Goal: Navigation & Orientation: Find specific page/section

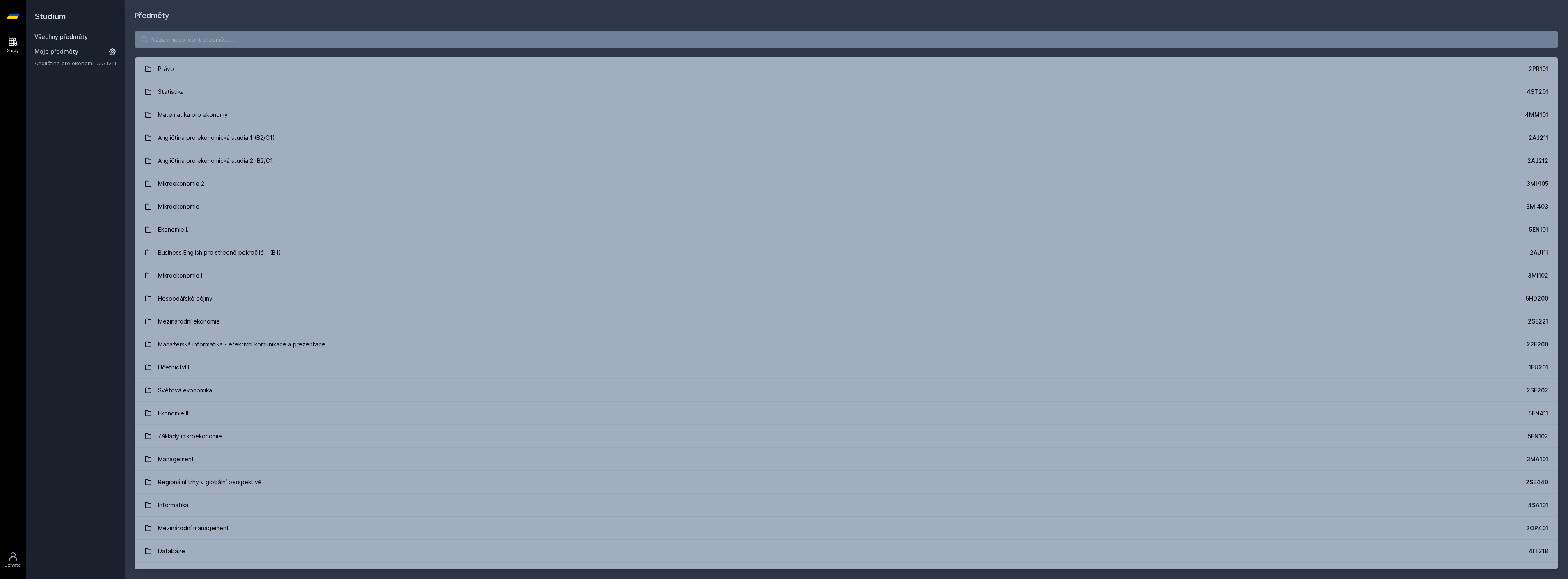
click at [69, 56] on span "Moje předměty" at bounding box center [56, 51] width 44 height 8
click at [63, 53] on span "Moje předměty" at bounding box center [56, 51] width 44 height 8
click at [60, 49] on span "Moje předměty" at bounding box center [56, 51] width 44 height 8
click at [70, 67] on link "Angličtina pro ekonomická studia 1 (B2/C1)" at bounding box center [67, 63] width 64 height 8
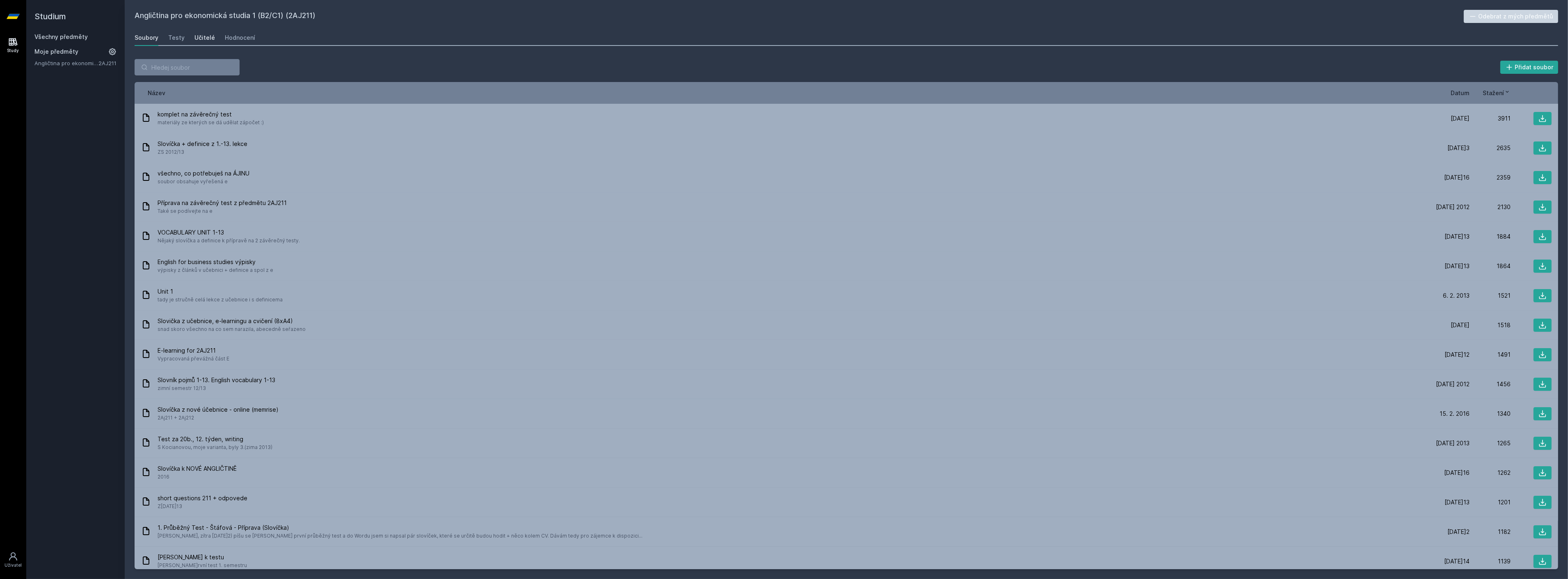
click at [197, 44] on link "Učitelé" at bounding box center [205, 38] width 21 height 17
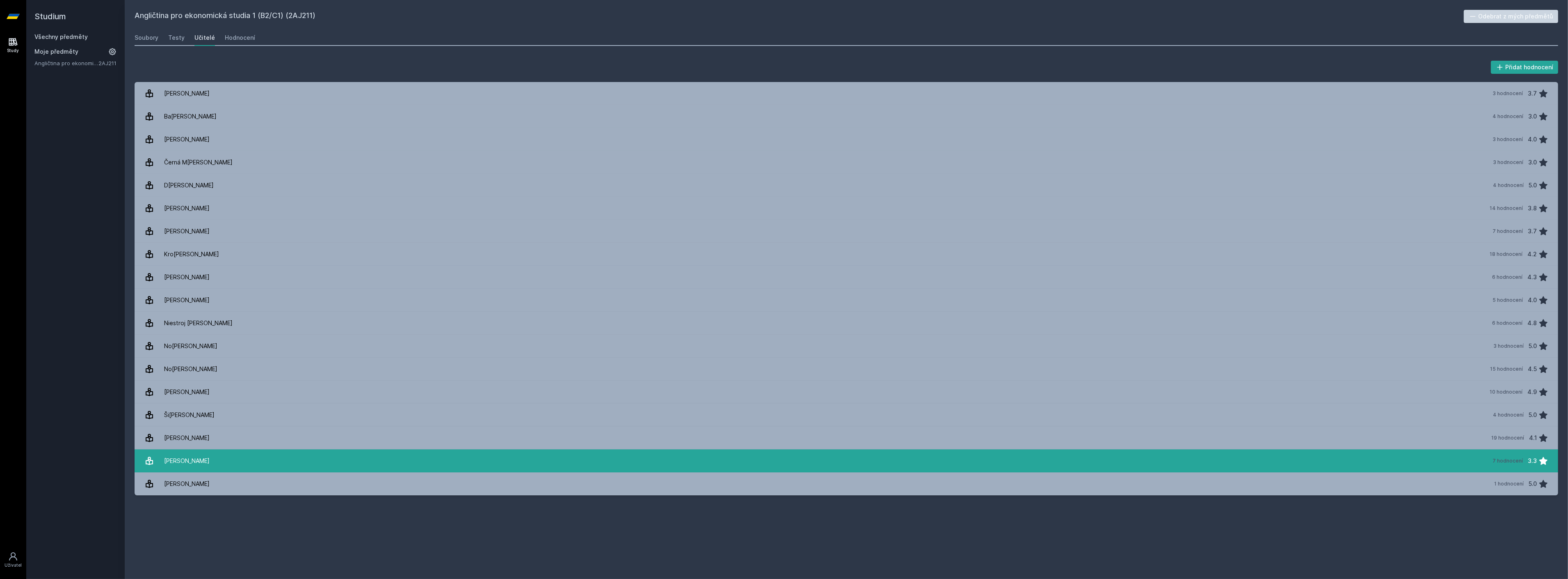
click at [196, 455] on div "[PERSON_NAME]" at bounding box center [187, 462] width 46 height 17
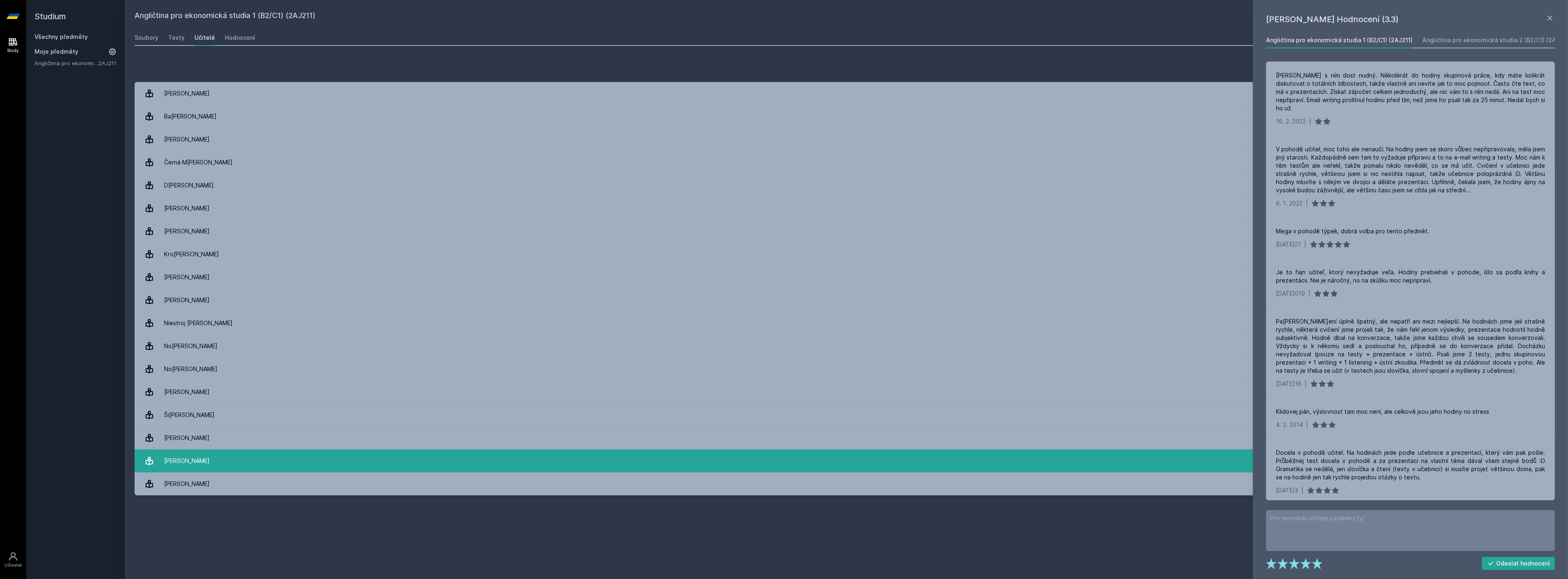
click at [179, 462] on div "[PERSON_NAME]" at bounding box center [187, 462] width 46 height 17
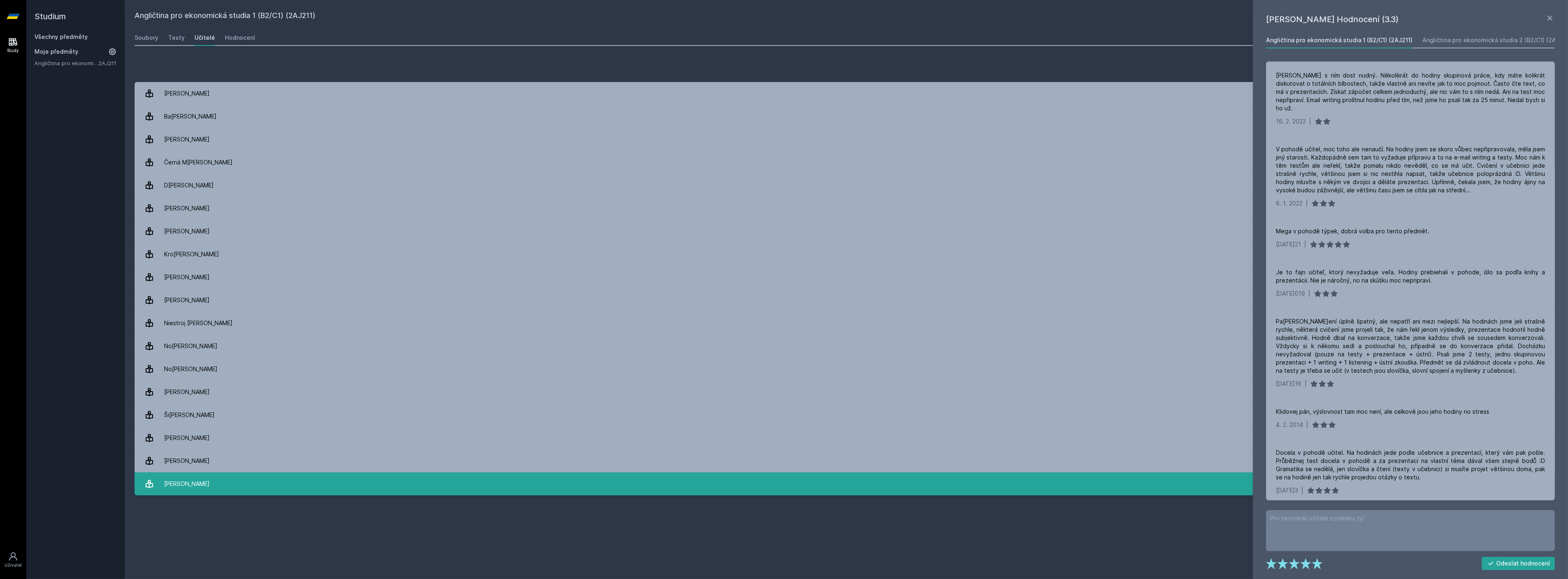
click at [181, 483] on div "[PERSON_NAME]" at bounding box center [187, 484] width 46 height 17
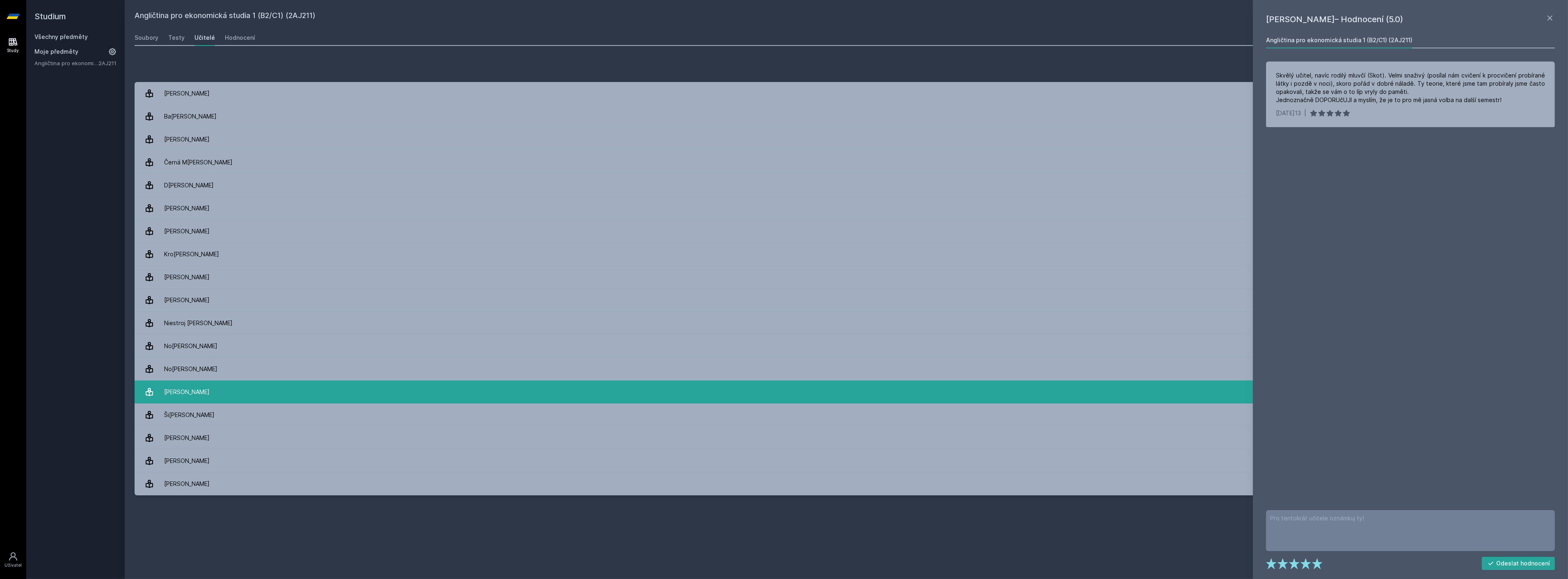
click at [211, 389] on link "[PERSON_NAME] 10 hodnocení 4.9" at bounding box center [847, 392] width 1423 height 23
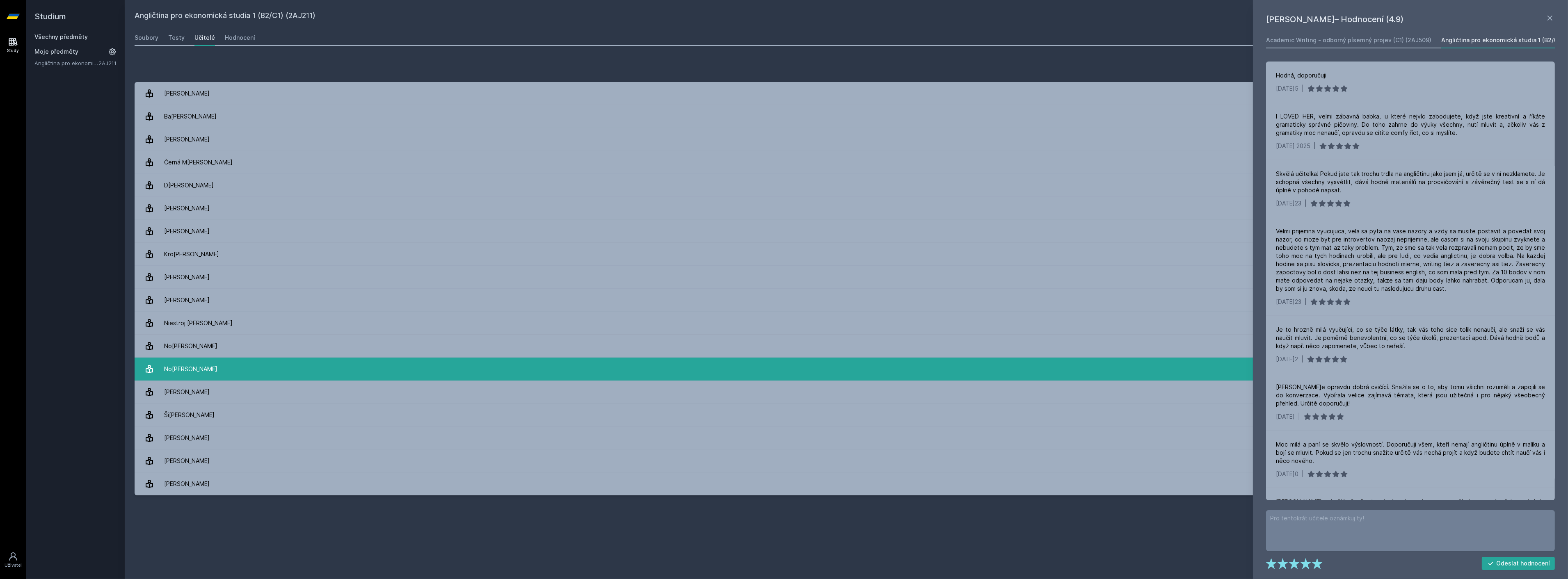
click at [199, 361] on div "No[PERSON_NAME]" at bounding box center [190, 369] width 54 height 17
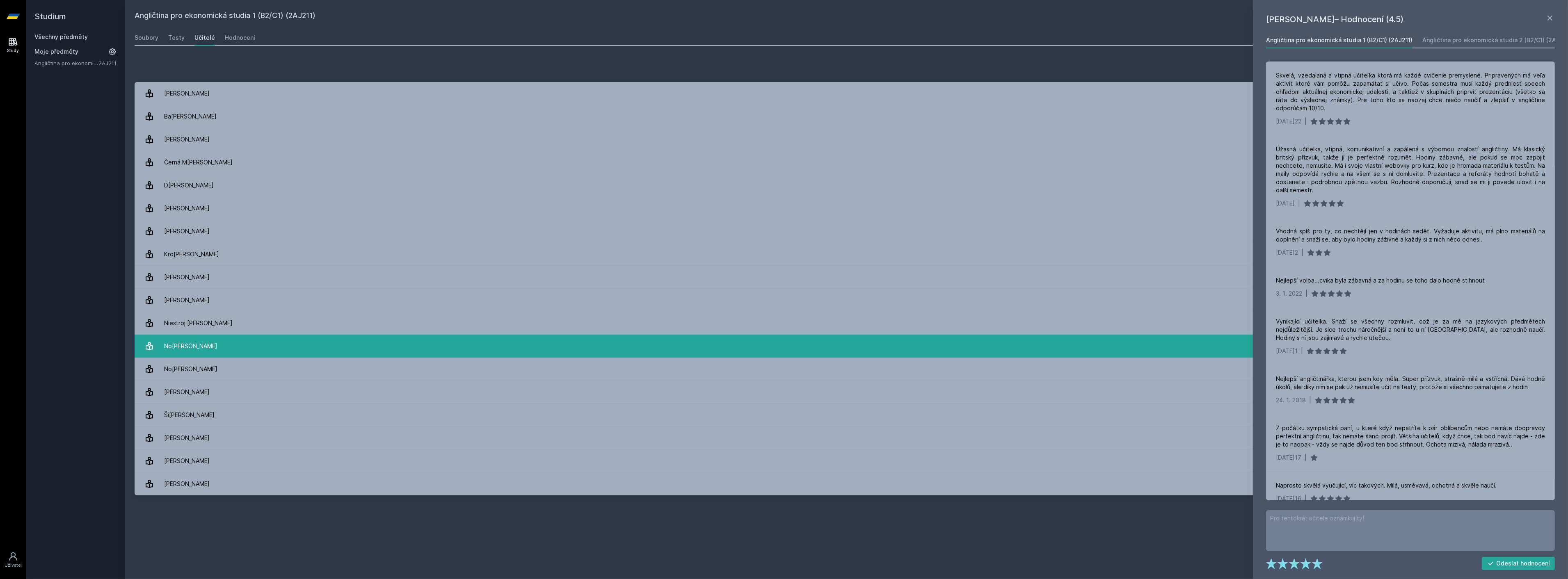
click at [202, 342] on div "No[PERSON_NAME]" at bounding box center [190, 346] width 54 height 17
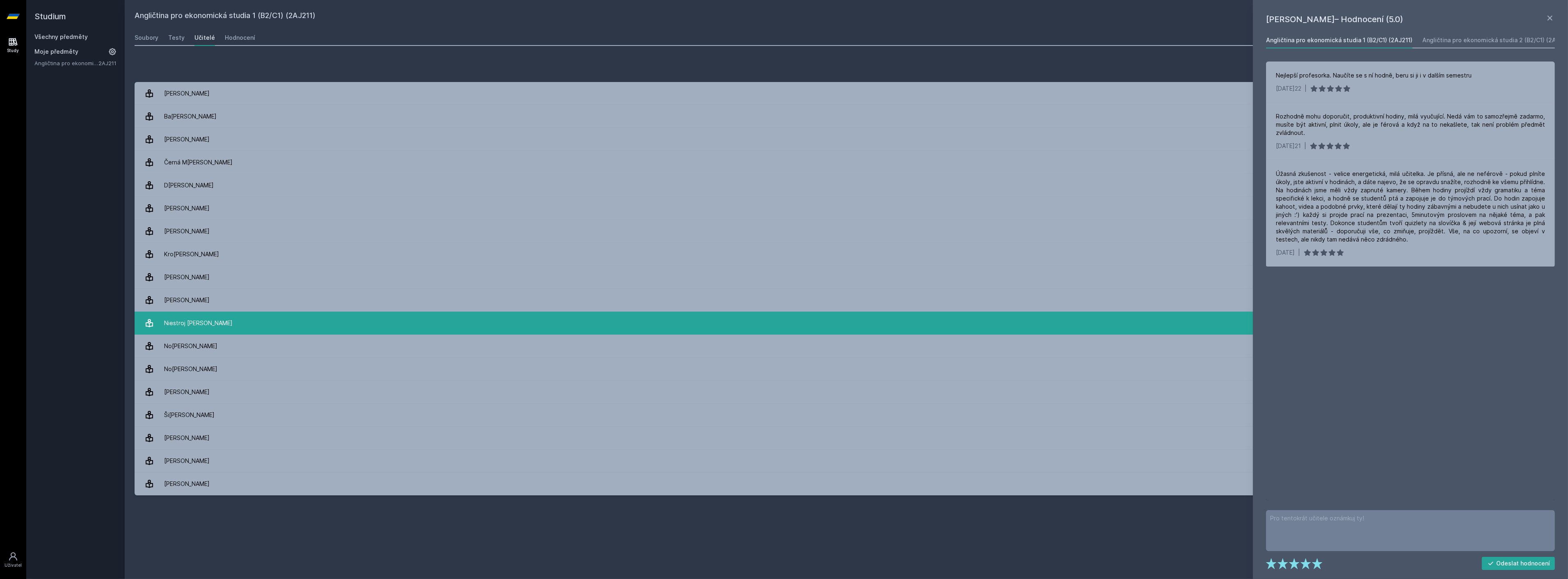
click at [202, 331] on div "Niestroj [PERSON_NAME]" at bounding box center [198, 323] width 69 height 17
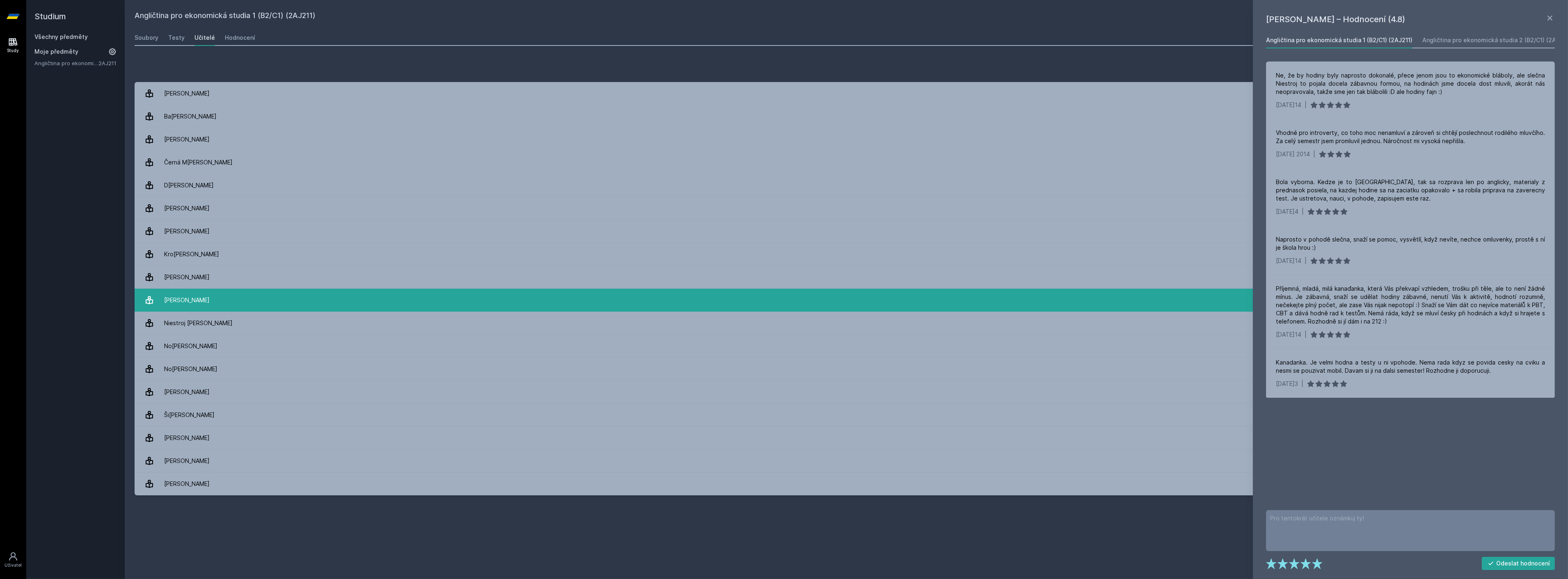
click at [199, 300] on link "Mi[PERSON_NAME] 5 hodnocení 4.0" at bounding box center [847, 300] width 1423 height 23
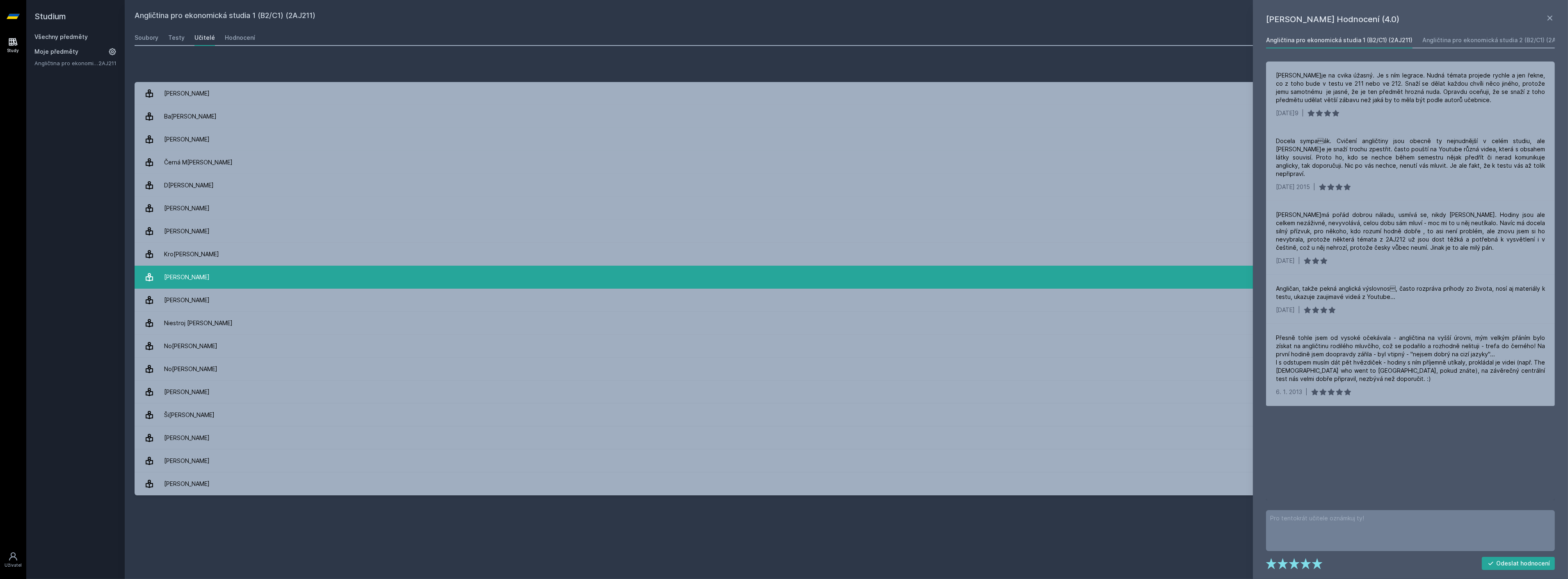
click at [195, 271] on div "[PERSON_NAME]" at bounding box center [187, 277] width 46 height 17
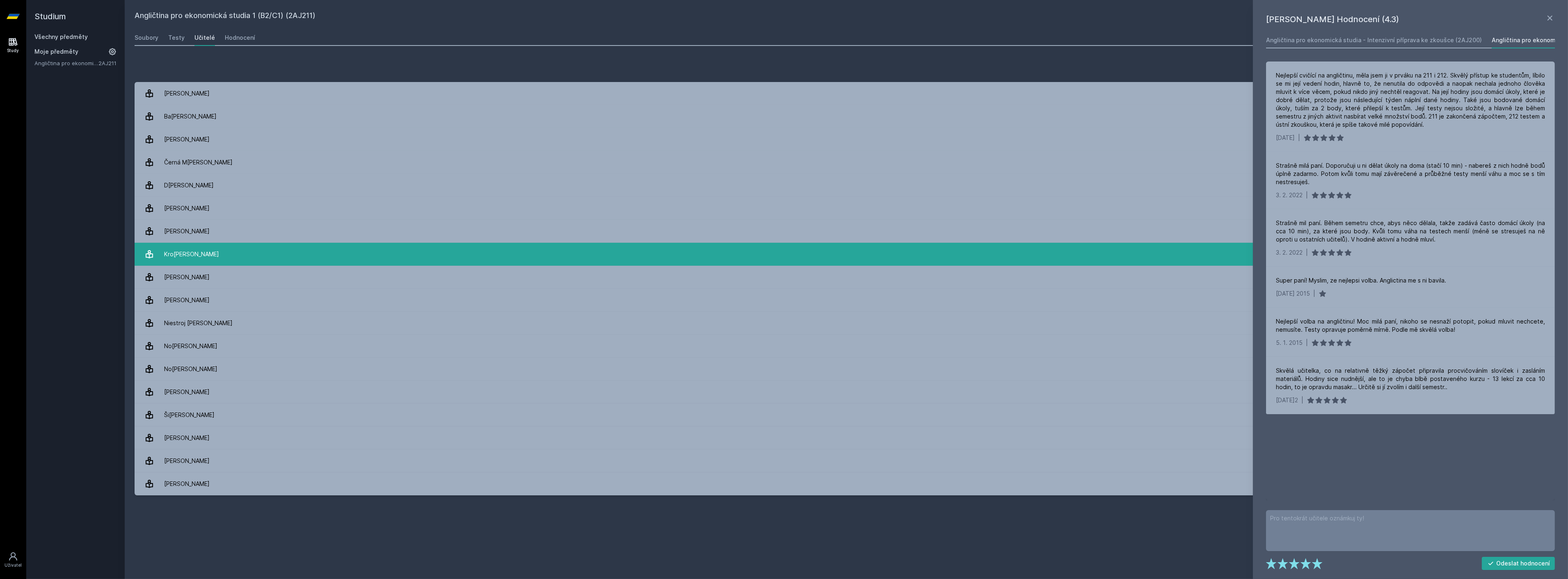
click at [226, 250] on link "Kr[PERSON_NAME] 18 hodnocení 4.2" at bounding box center [847, 254] width 1423 height 23
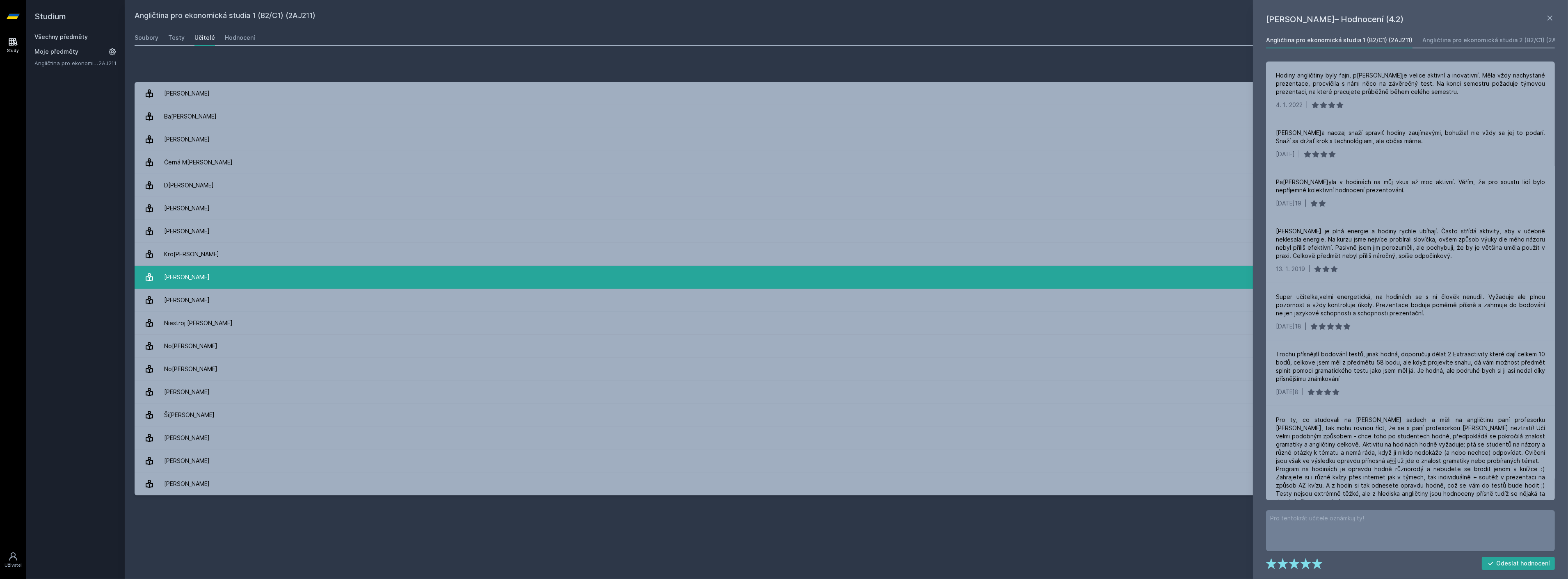
click at [199, 266] on link "K[PERSON_NAME] 6 hodnocení 4.3" at bounding box center [847, 277] width 1423 height 23
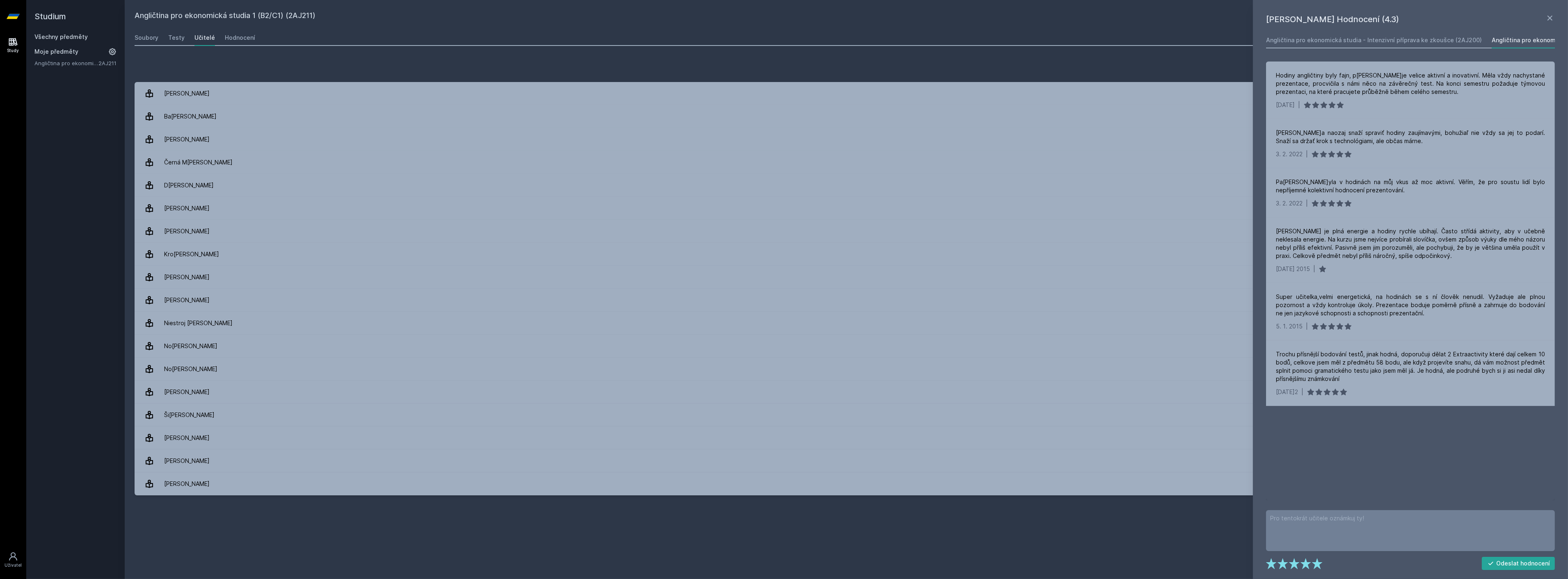
click at [165, 35] on div "Soubory Testy Učitelé Hodnocení" at bounding box center [847, 38] width 1423 height 17
click at [158, 34] on div "Soubory Testy Učitelé Hodnocení" at bounding box center [847, 38] width 1423 height 17
click at [158, 35] on div "Soubory Testy Učitelé Hodnocení" at bounding box center [847, 38] width 1423 height 17
click at [161, 38] on div "Soubory Testy Učitelé Hodnocení" at bounding box center [847, 38] width 1423 height 17
click at [154, 41] on div "Soubory" at bounding box center [147, 38] width 24 height 8
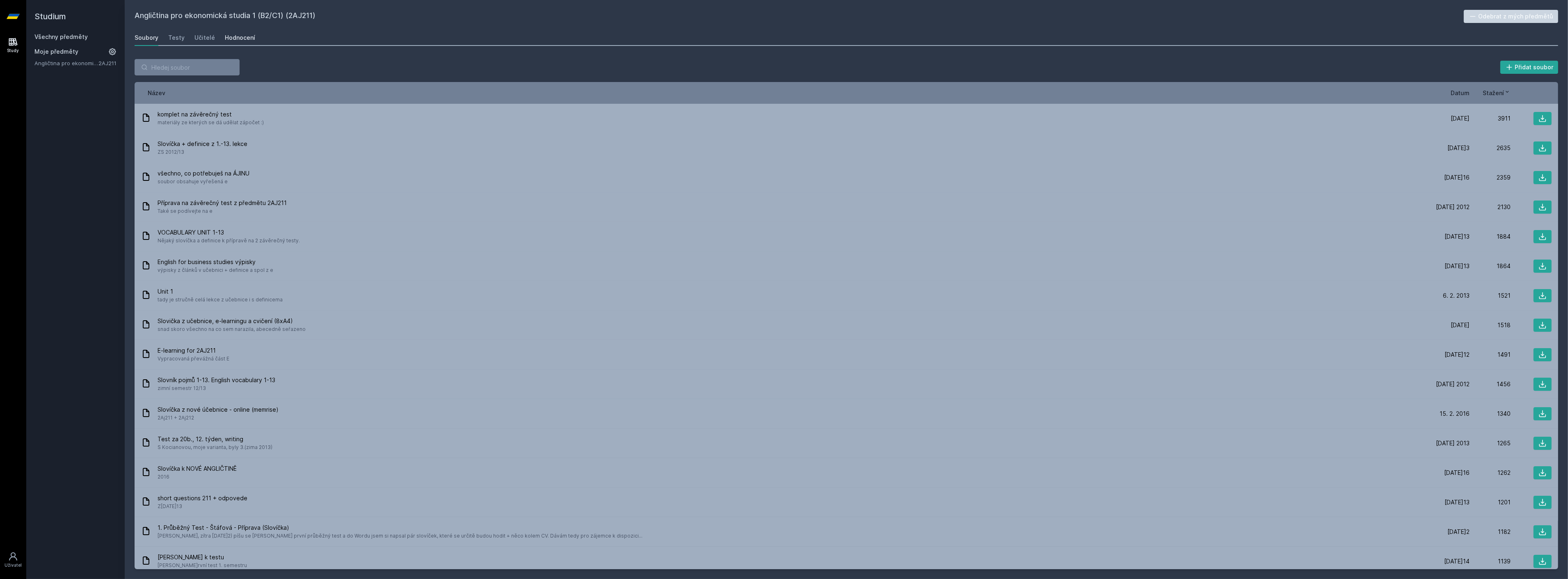
click at [228, 42] on div "Hodnocení" at bounding box center [240, 38] width 31 height 8
